Goal: Task Accomplishment & Management: Manage account settings

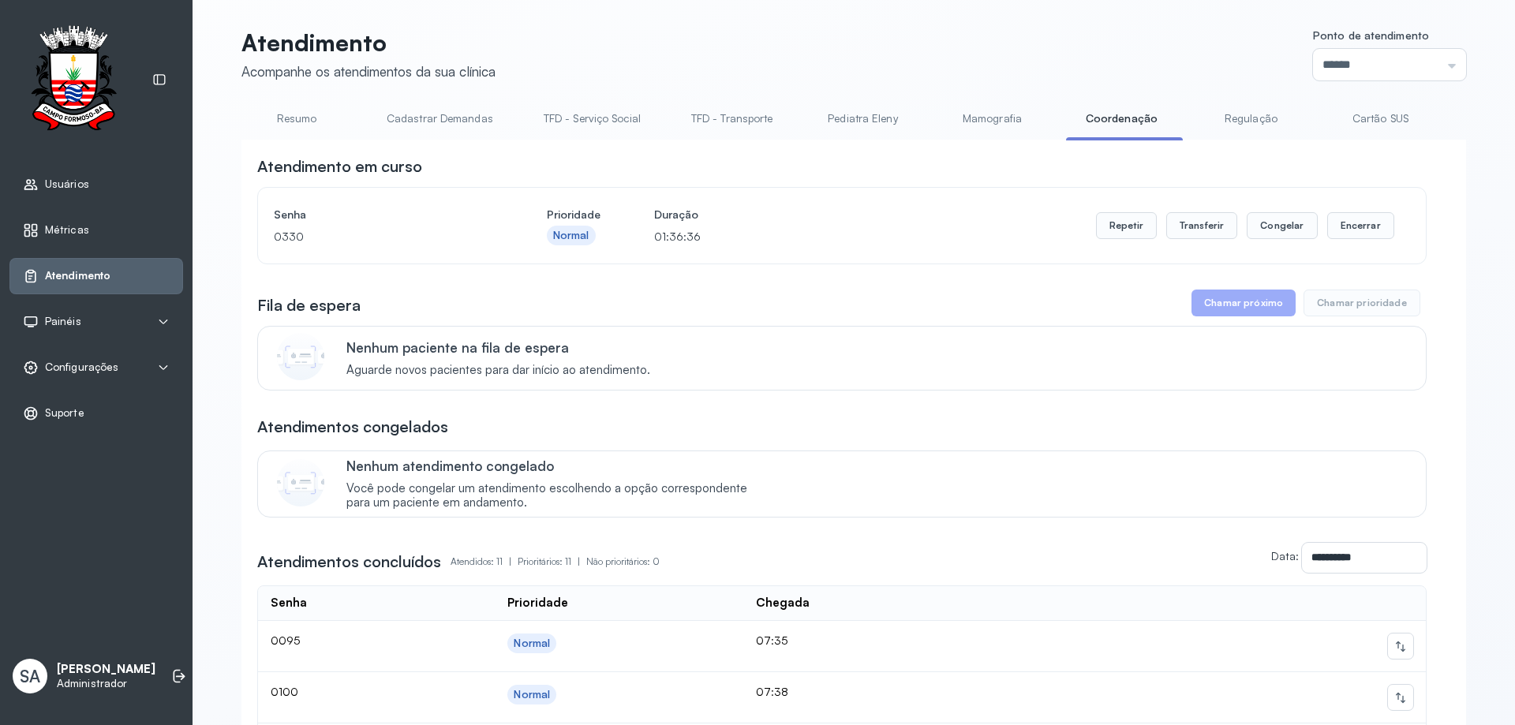
click at [74, 373] on span "Configurações" at bounding box center [81, 367] width 73 height 13
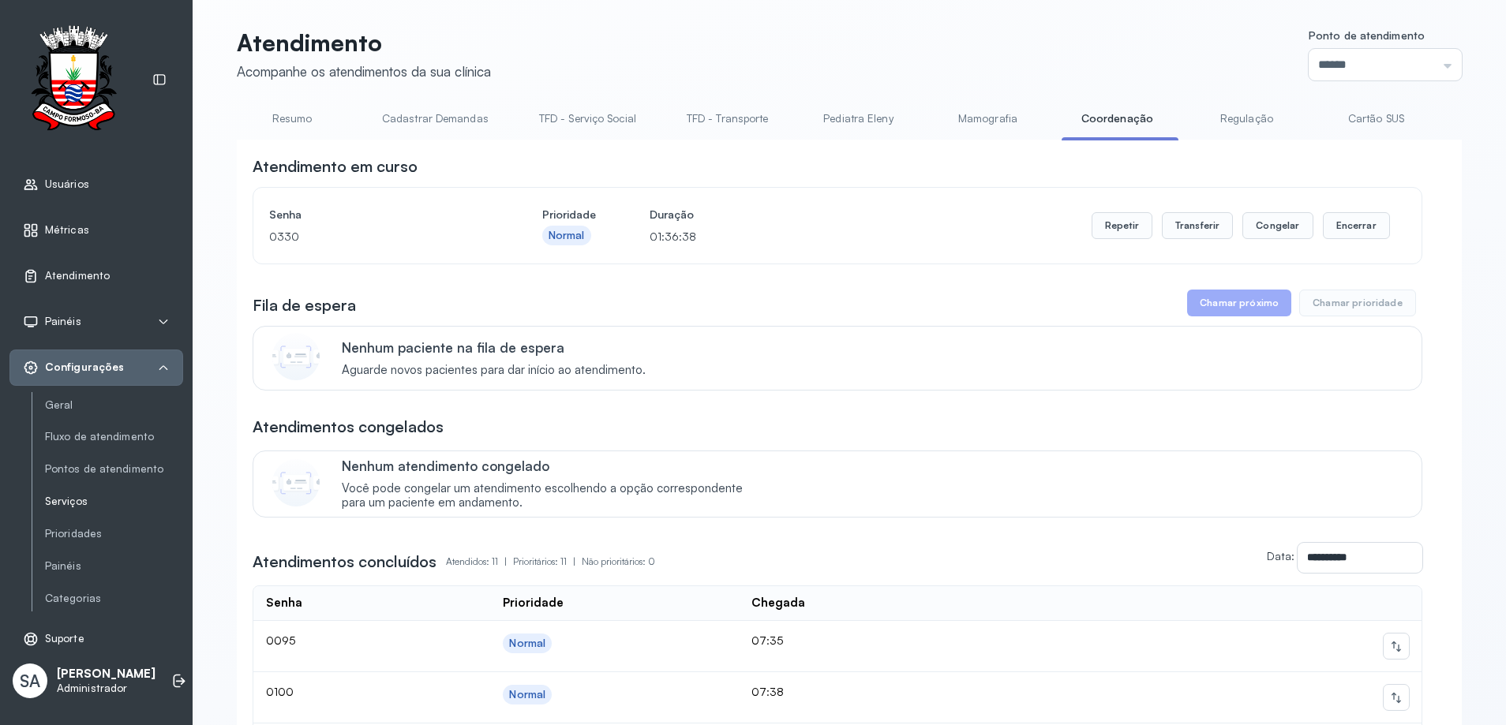
click at [69, 503] on link "Serviços" at bounding box center [114, 501] width 138 height 13
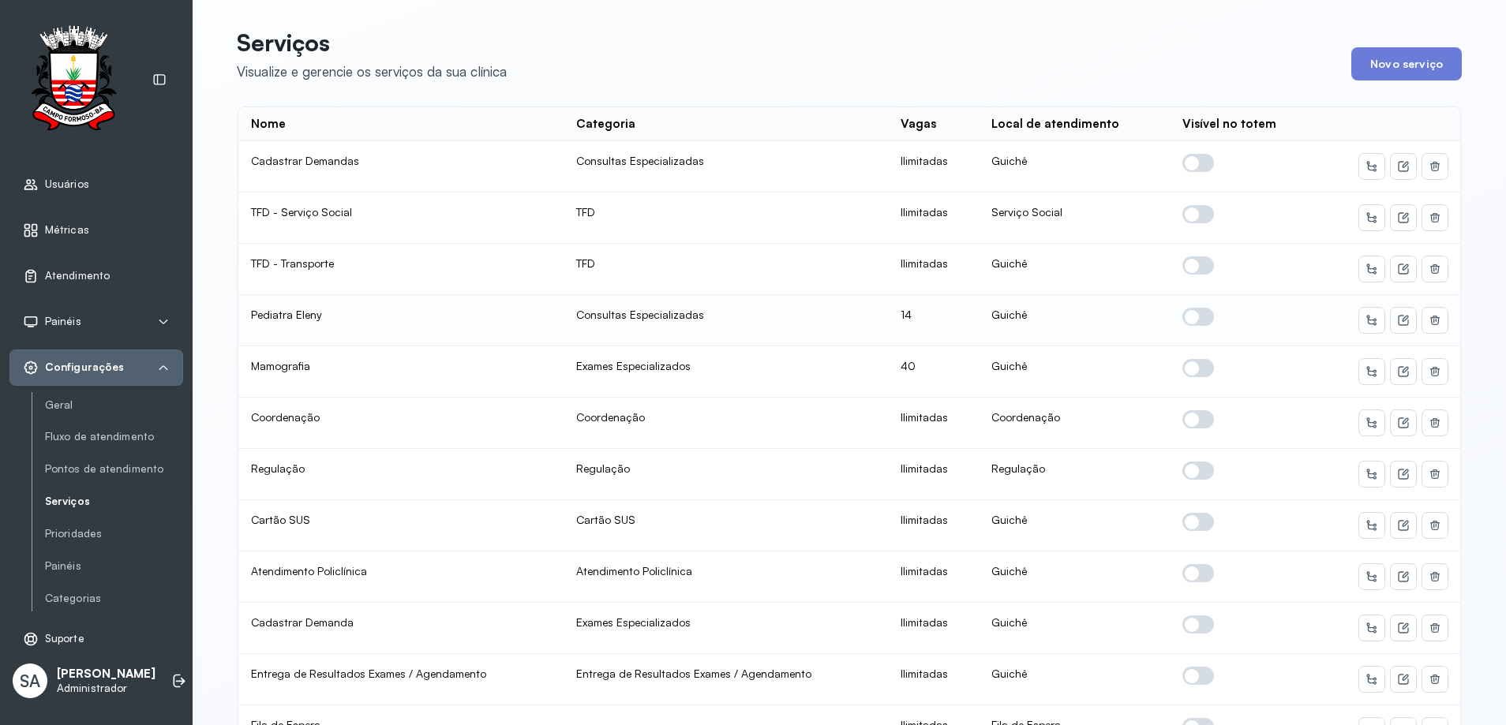
click at [1189, 316] on span at bounding box center [1198, 317] width 32 height 18
click at [1397, 323] on icon at bounding box center [1403, 320] width 13 height 13
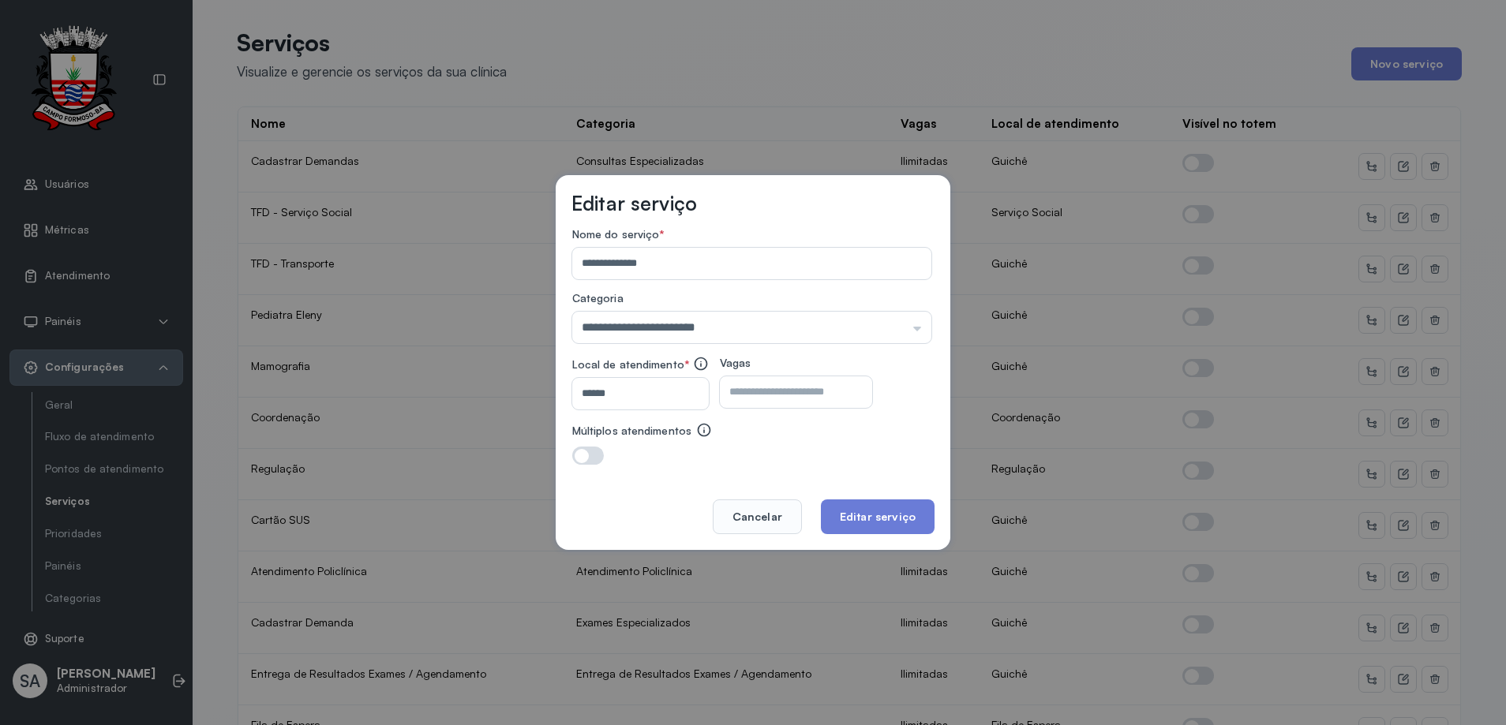
drag, startPoint x: 812, startPoint y: 398, endPoint x: 819, endPoint y: 387, distance: 13.1
click at [815, 393] on input "**" at bounding box center [782, 392] width 125 height 32
type input "*"
click at [860, 512] on button "Editar serviço" at bounding box center [878, 517] width 114 height 35
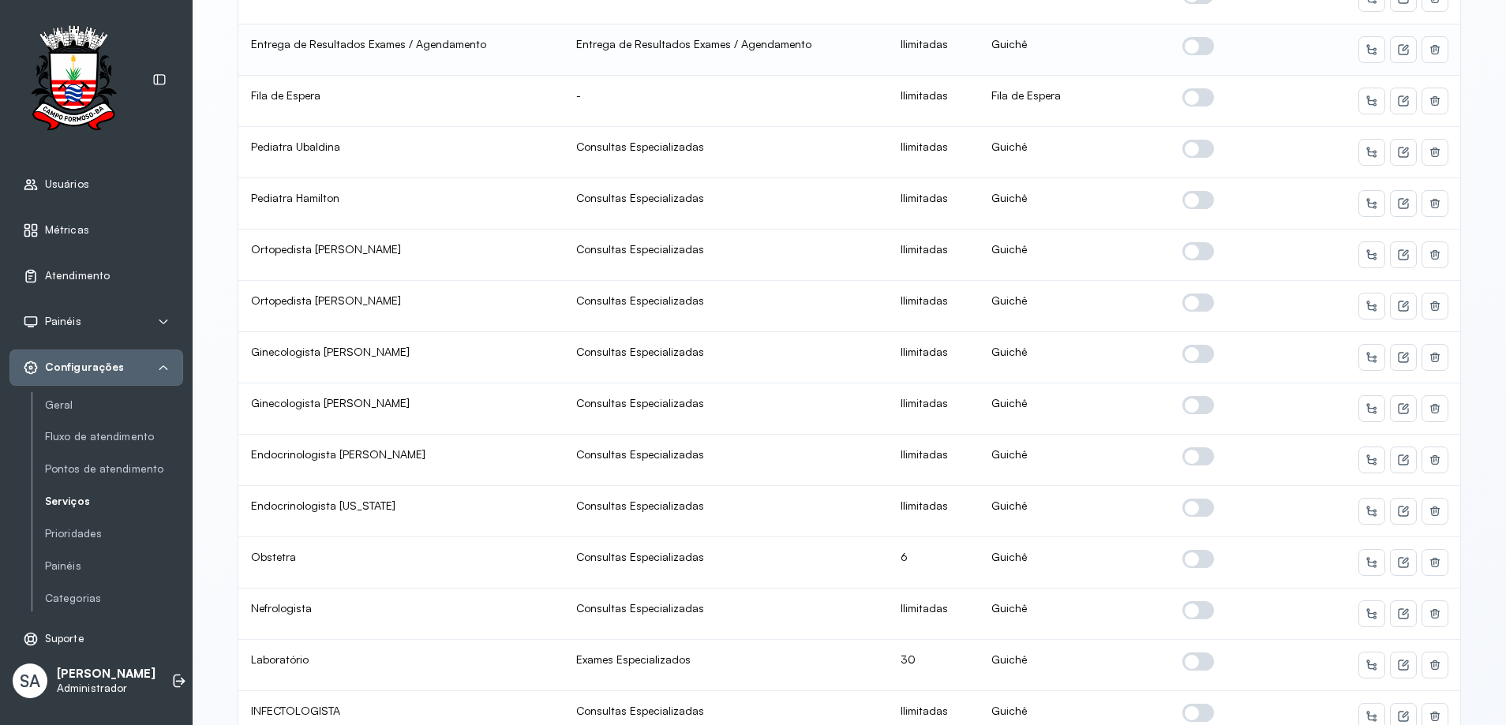
scroll to position [631, 0]
click at [1399, 560] on icon at bounding box center [1403, 561] width 13 height 13
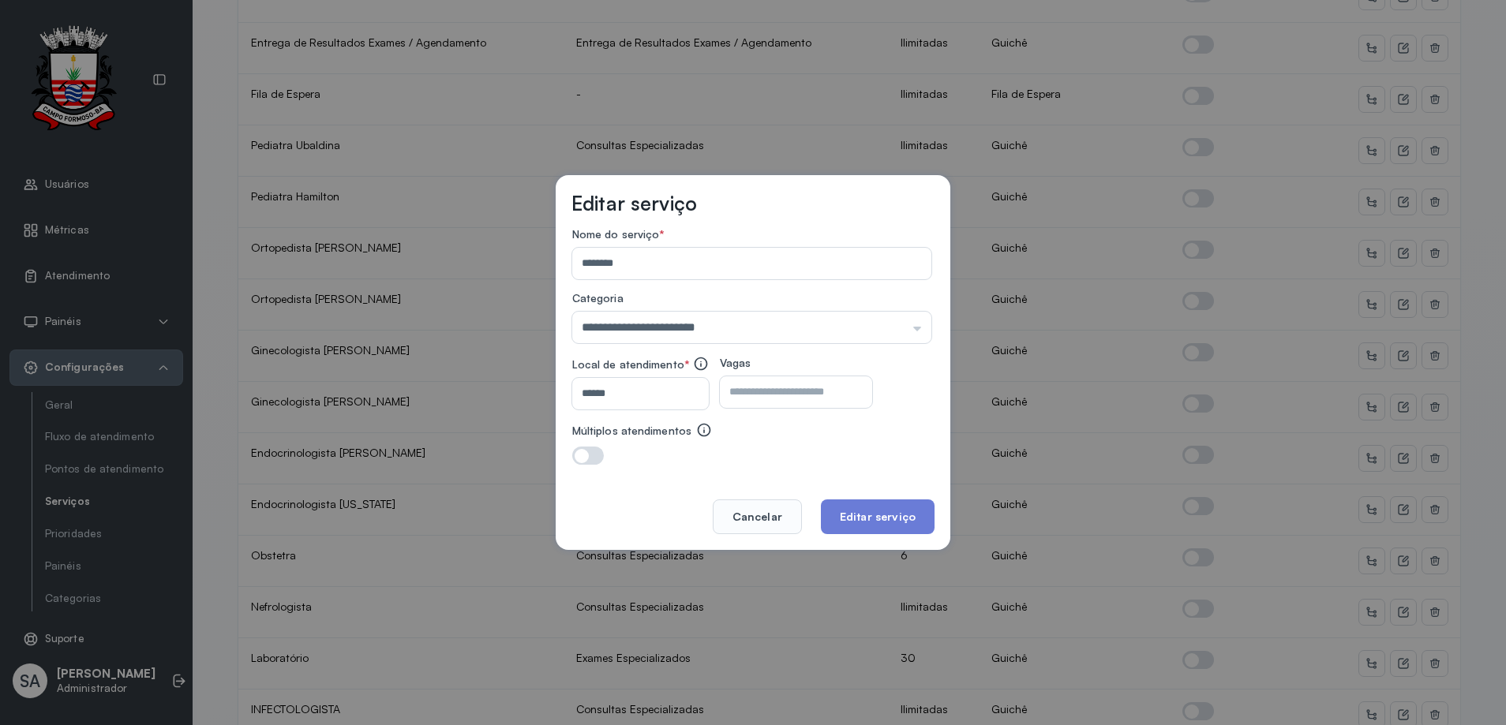
click at [767, 397] on input "*" at bounding box center [782, 392] width 125 height 32
type input "*"
click at [867, 515] on button "Editar serviço" at bounding box center [878, 517] width 114 height 35
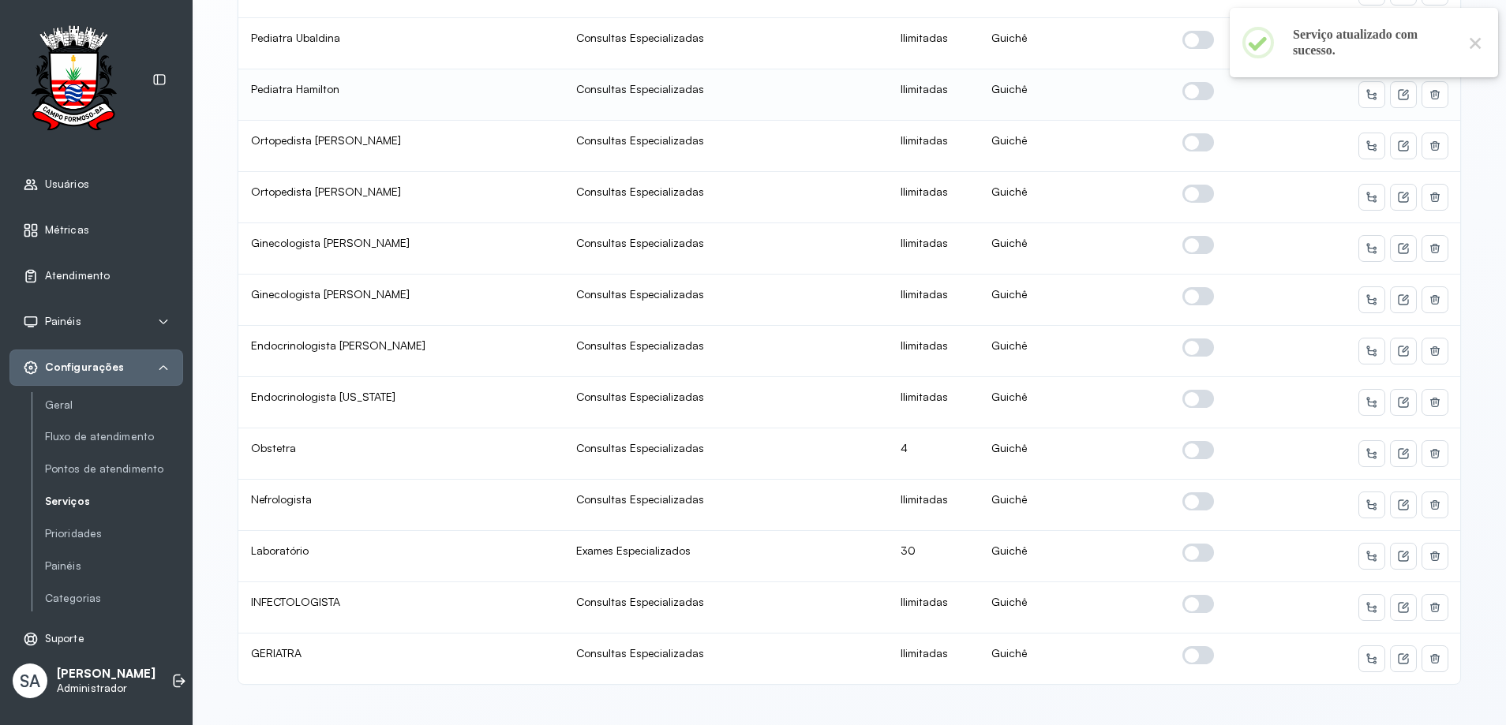
scroll to position [755, 0]
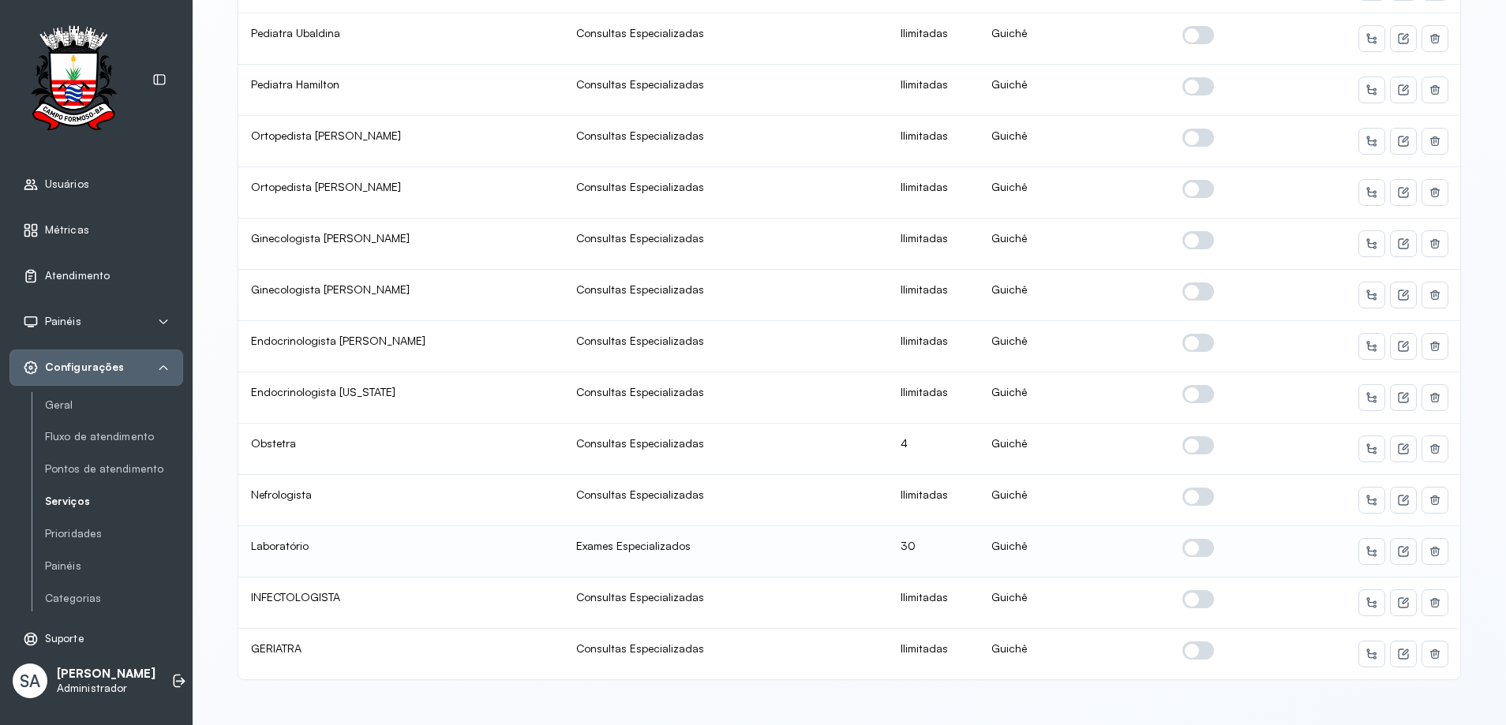
click at [1397, 545] on icon at bounding box center [1403, 551] width 13 height 13
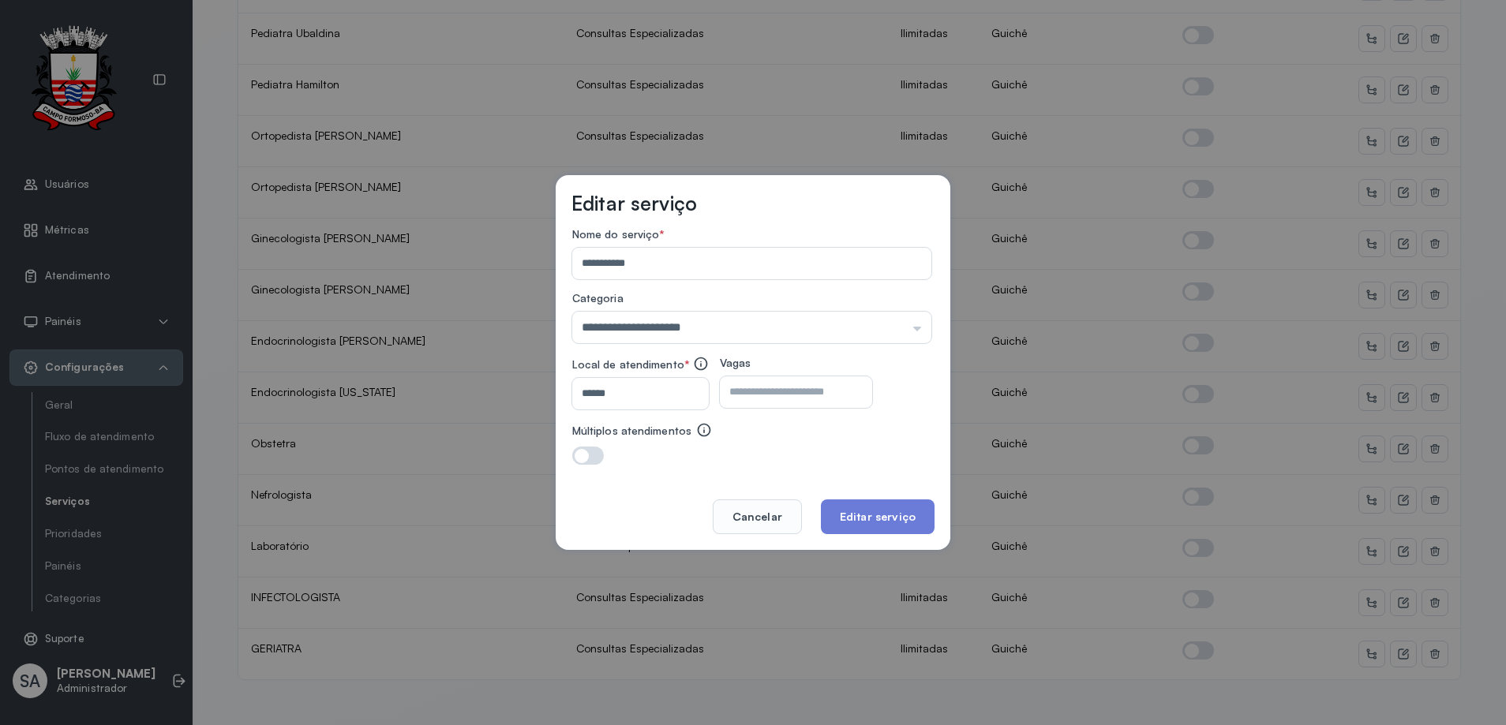
click at [793, 390] on input "**" at bounding box center [782, 392] width 125 height 32
type input "**"
click at [860, 513] on button "Editar serviço" at bounding box center [878, 517] width 114 height 35
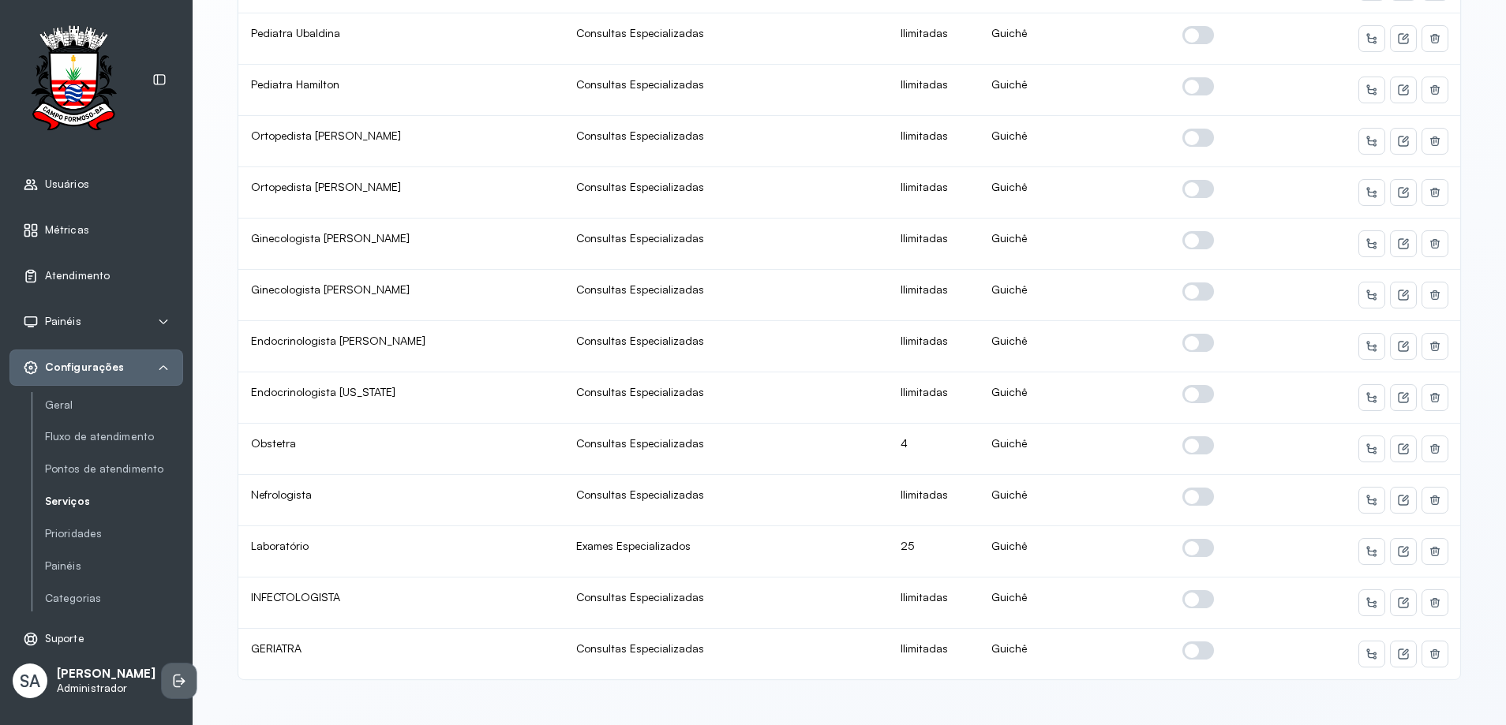
click at [174, 687] on icon at bounding box center [177, 680] width 7 height 13
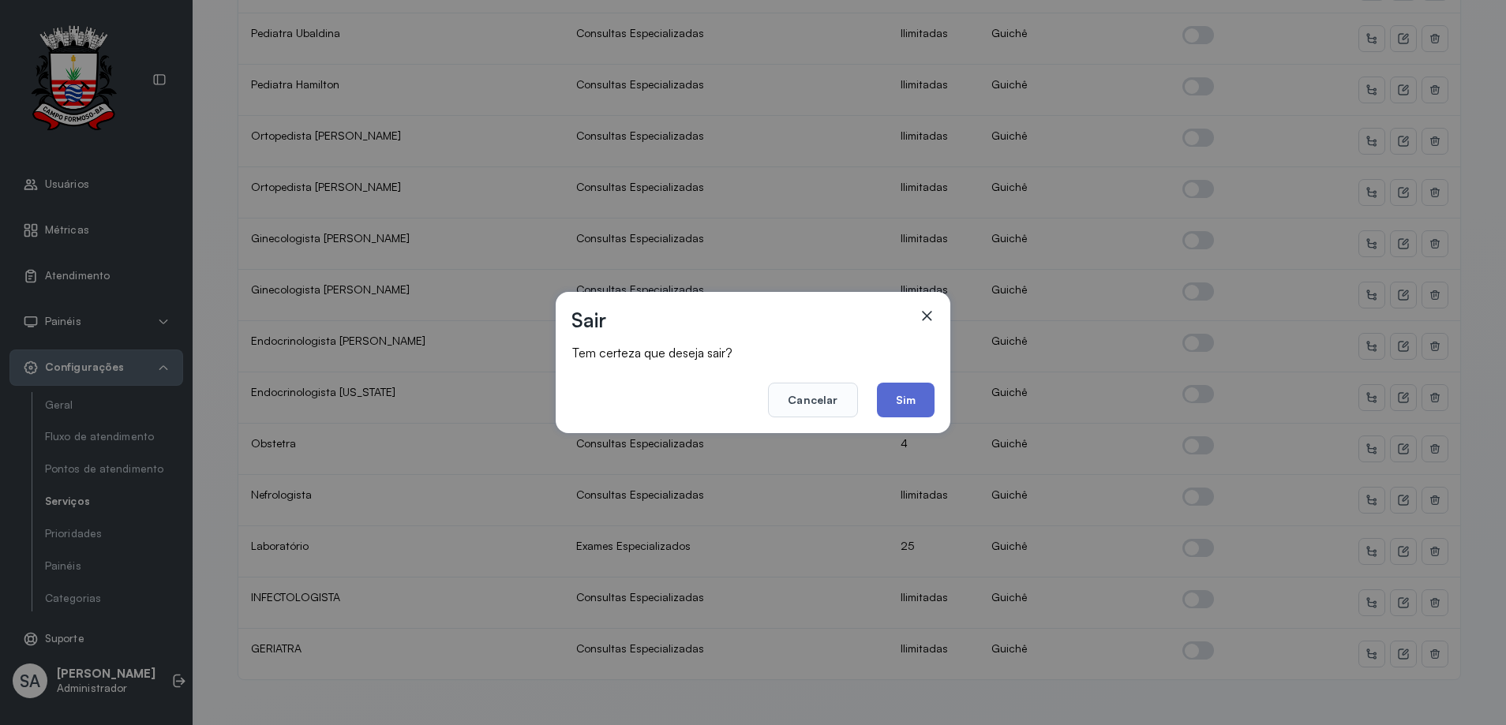
click at [914, 394] on button "Sim" at bounding box center [906, 400] width 58 height 35
